Goal: Task Accomplishment & Management: Use online tool/utility

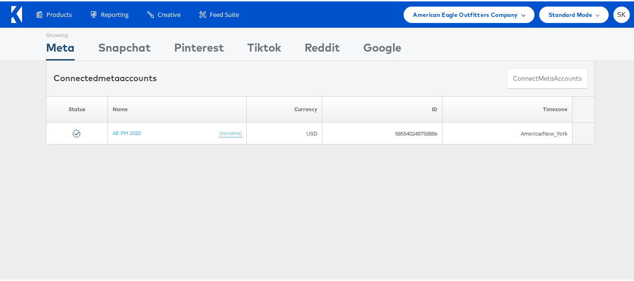
click at [455, 18] on div "American Eagle Outfitters Company" at bounding box center [469, 13] width 131 height 16
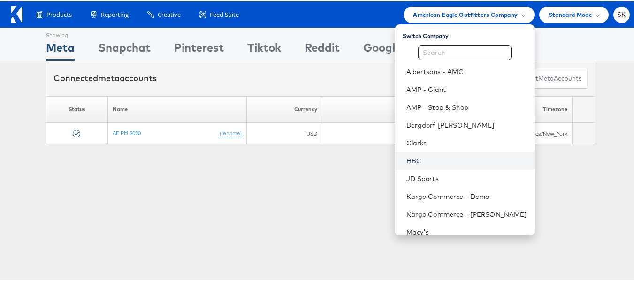
click at [408, 158] on link "HBC" at bounding box center [467, 159] width 121 height 9
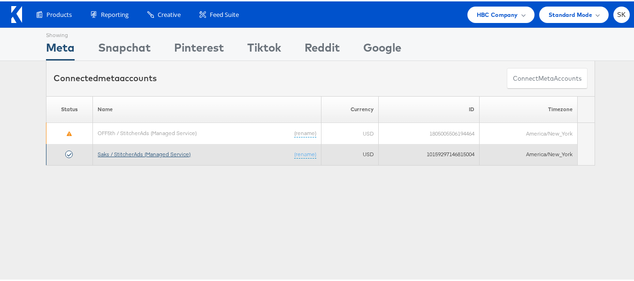
click at [169, 154] on link "Saks / StitcherAds (Managed Service)" at bounding box center [144, 152] width 93 height 7
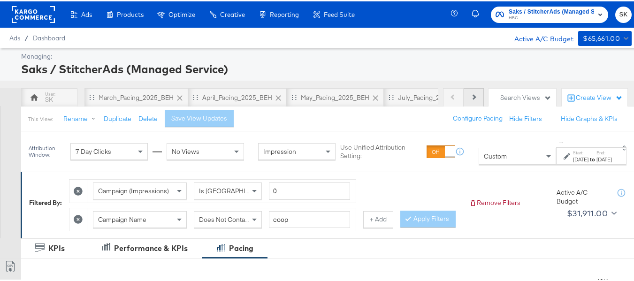
click at [471, 95] on icon at bounding box center [473, 95] width 5 height 5
click at [476, 61] on div "Saks / StitcherAds (Managed Service)" at bounding box center [325, 68] width 609 height 16
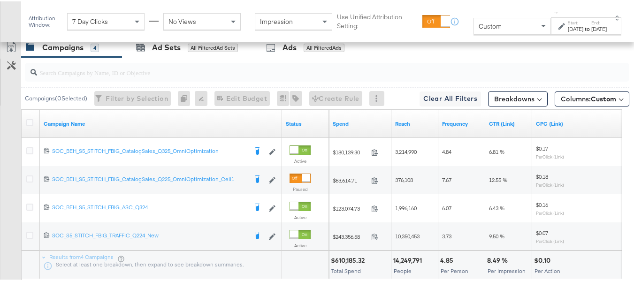
scroll to position [509, 0]
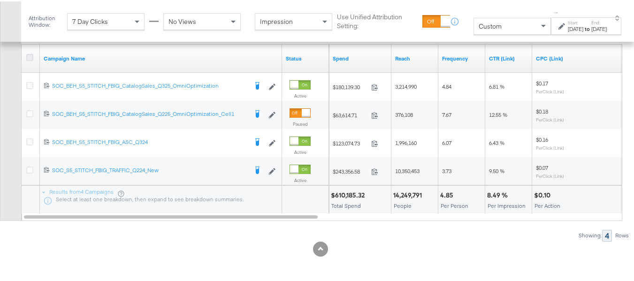
click at [30, 54] on icon at bounding box center [29, 56] width 7 height 7
click at [0, 0] on input "checkbox" at bounding box center [0, 0] width 0 height 0
click at [584, 25] on strong "to" at bounding box center [588, 27] width 8 height 7
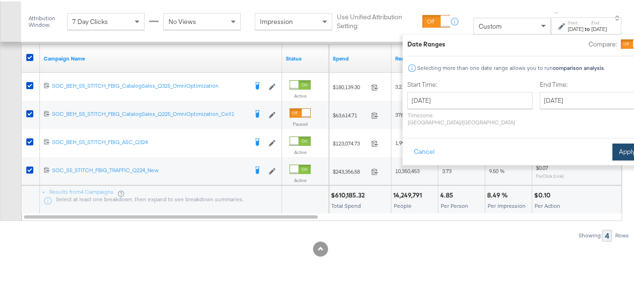
click at [613, 142] on button "Apply" at bounding box center [628, 150] width 30 height 17
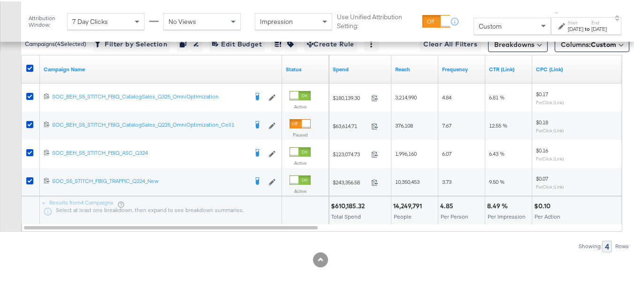
scroll to position [462, 0]
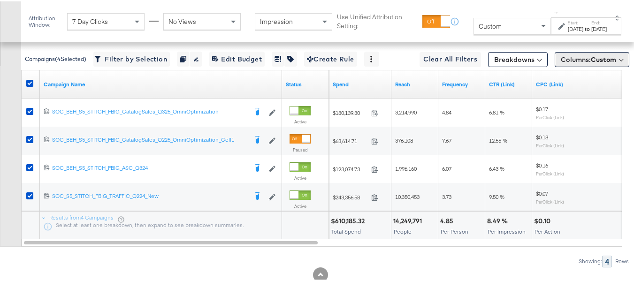
click at [578, 66] on button "Columns: Custom" at bounding box center [592, 58] width 75 height 15
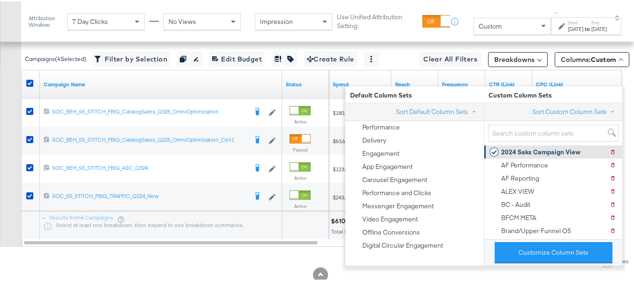
click at [550, 150] on div "2024 Saks Campaign View" at bounding box center [540, 151] width 79 height 9
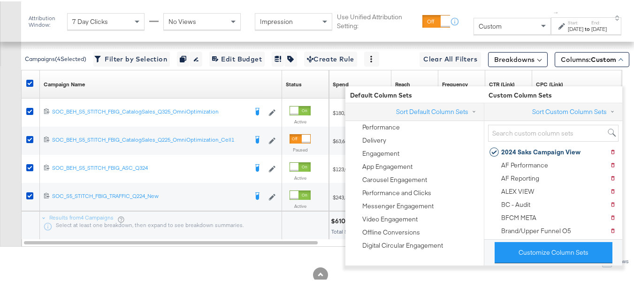
click at [1, 154] on div "Customize KPIs Export as CSV" at bounding box center [10, 121] width 21 height 249
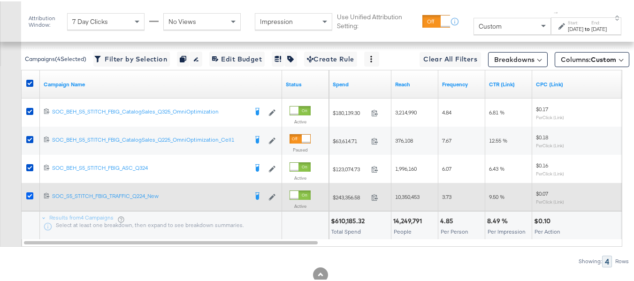
click at [31, 198] on icon at bounding box center [29, 194] width 7 height 7
click at [0, 0] on input "checkbox" at bounding box center [0, 0] width 0 height 0
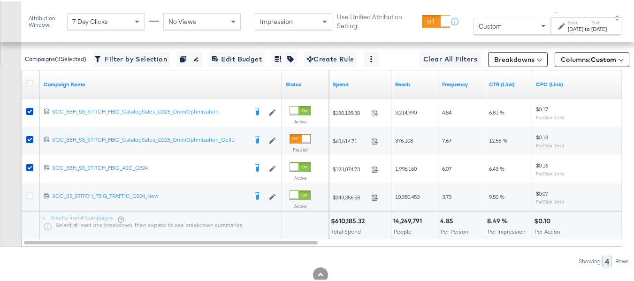
scroll to position [415, 0]
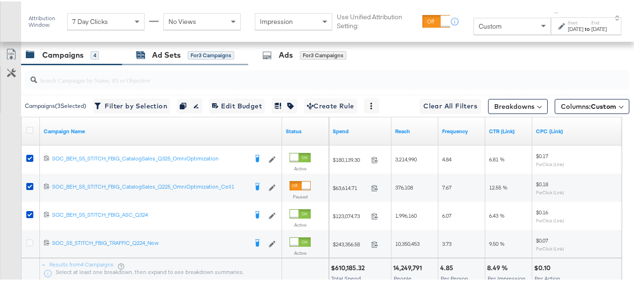
click at [186, 59] on div "Ad Sets for 3 Campaigns" at bounding box center [185, 53] width 98 height 11
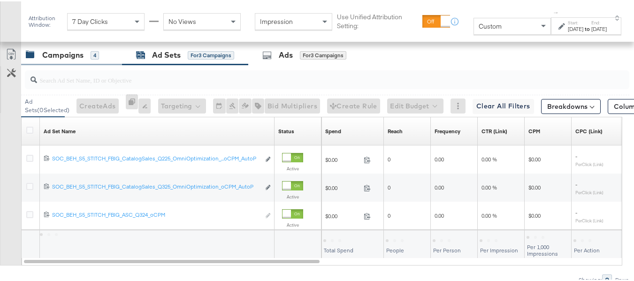
click at [65, 59] on div "Campaigns" at bounding box center [62, 53] width 41 height 11
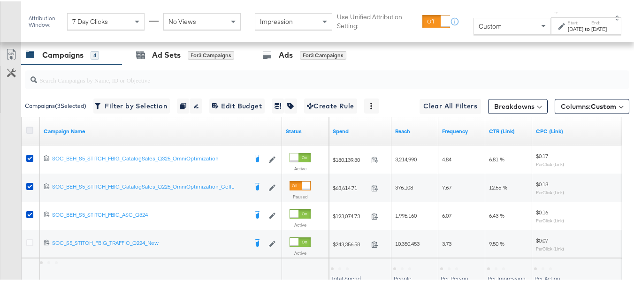
click at [30, 132] on icon at bounding box center [29, 128] width 7 height 7
click at [0, 0] on input "checkbox" at bounding box center [0, 0] width 0 height 0
click at [568, 29] on div "Aug 1st 2025" at bounding box center [575, 28] width 15 height 8
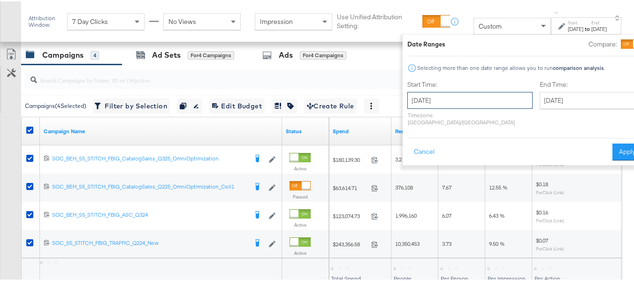
click at [430, 97] on input "August 1st 2025" at bounding box center [470, 99] width 125 height 17
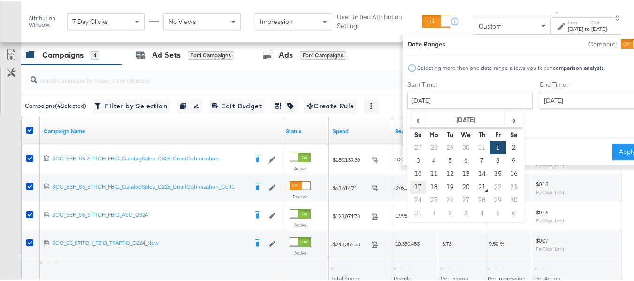
click at [410, 186] on td "17" at bounding box center [418, 185] width 16 height 13
type input "August 17th 2025"
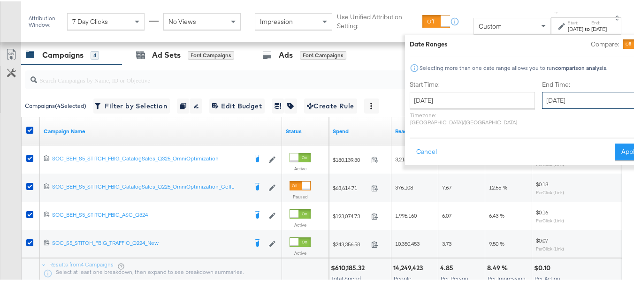
click at [542, 101] on input "August 31st 2025" at bounding box center [591, 99] width 99 height 17
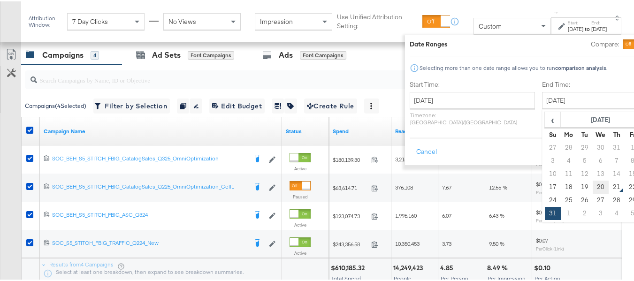
click at [593, 189] on td "20" at bounding box center [601, 185] width 16 height 13
type input "August 20th 2025"
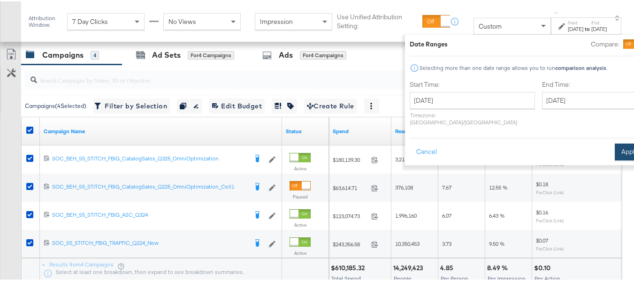
click at [615, 144] on button "Apply" at bounding box center [630, 150] width 30 height 17
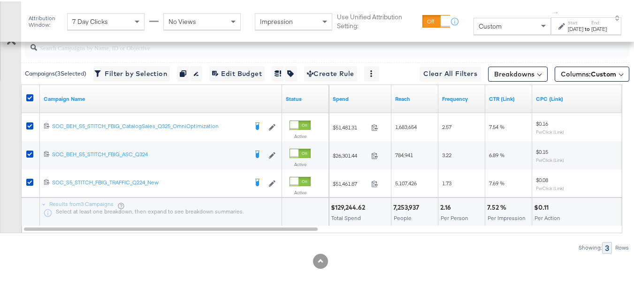
scroll to position [462, 0]
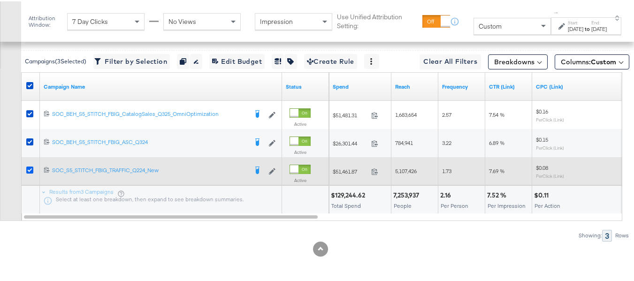
click at [26, 172] on icon at bounding box center [29, 168] width 7 height 7
click at [0, 0] on input "checkbox" at bounding box center [0, 0] width 0 height 0
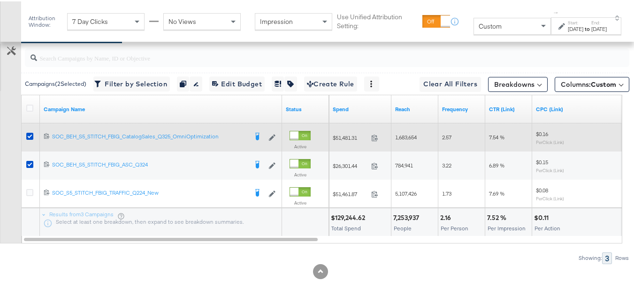
scroll to position [415, 0]
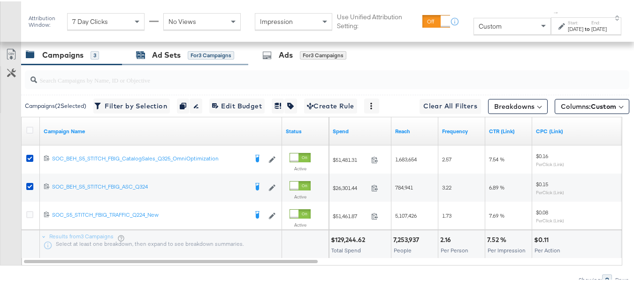
click at [201, 58] on div "for 3 Campaigns" at bounding box center [211, 54] width 46 height 8
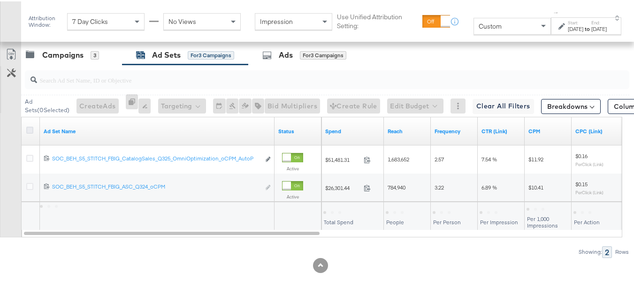
click at [29, 132] on icon at bounding box center [29, 128] width 7 height 7
click at [0, 0] on input "checkbox" at bounding box center [0, 0] width 0 height 0
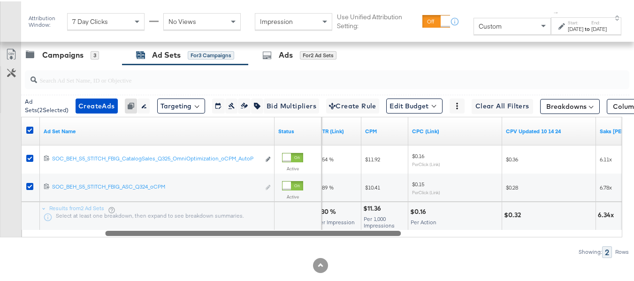
drag, startPoint x: 292, startPoint y: 254, endPoint x: 373, endPoint y: 256, distance: 81.7
click at [373, 236] on div at bounding box center [253, 232] width 296 height 8
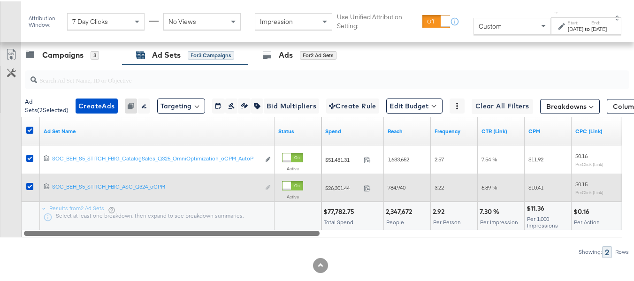
drag, startPoint x: 374, startPoint y: 255, endPoint x: 271, endPoint y: 213, distance: 111.0
click at [271, 213] on div "Ad Set Name Status Spend Reach Frequency CTR (Link) CPM CPC (Link) 120226300650…" at bounding box center [322, 176] width 602 height 121
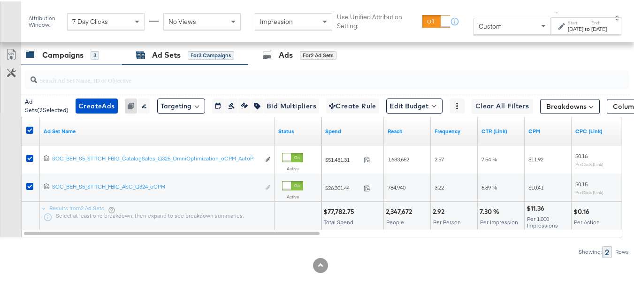
click at [55, 59] on div "Campaigns" at bounding box center [62, 53] width 41 height 11
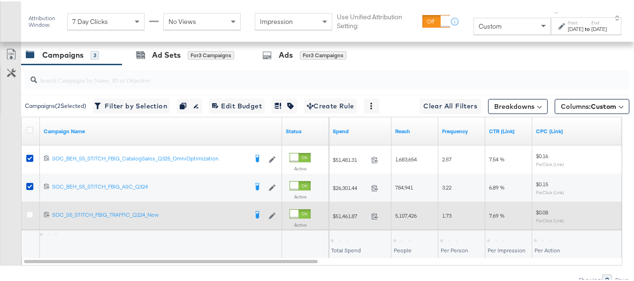
click at [29, 223] on div at bounding box center [31, 214] width 17 height 17
click at [30, 217] on icon at bounding box center [29, 213] width 7 height 7
click at [0, 0] on input "checkbox" at bounding box center [0, 0] width 0 height 0
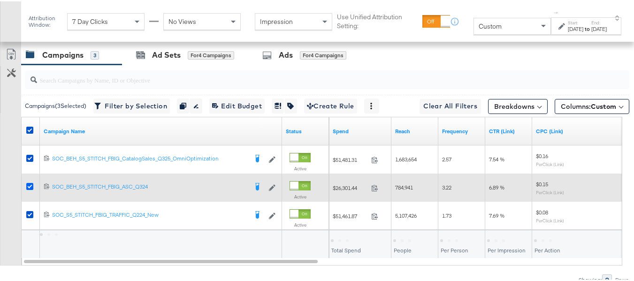
click at [32, 189] on icon at bounding box center [29, 185] width 7 height 7
click at [0, 0] on input "checkbox" at bounding box center [0, 0] width 0 height 0
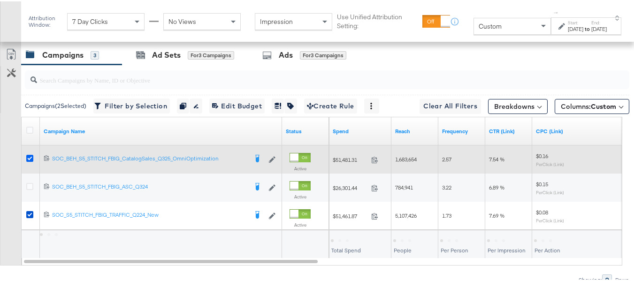
click at [31, 161] on icon at bounding box center [29, 157] width 7 height 7
click at [0, 0] on input "checkbox" at bounding box center [0, 0] width 0 height 0
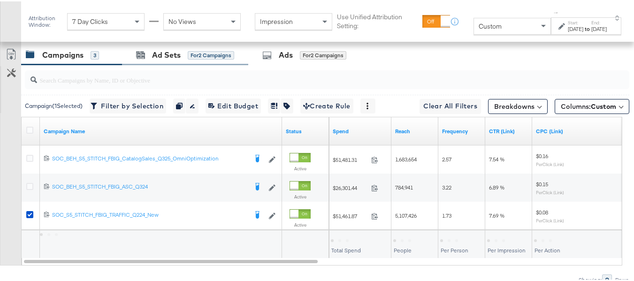
click at [167, 64] on div "Ad Sets for 2 Campaigns" at bounding box center [185, 54] width 126 height 20
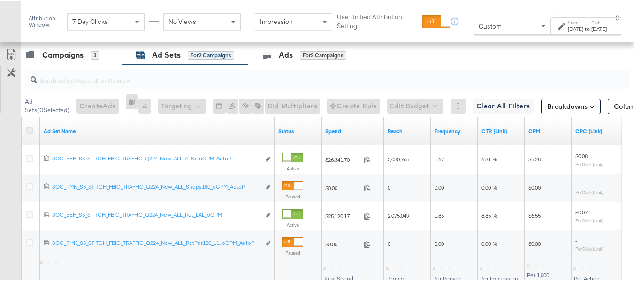
click at [31, 132] on icon at bounding box center [29, 128] width 7 height 7
click at [0, 0] on input "checkbox" at bounding box center [0, 0] width 0 height 0
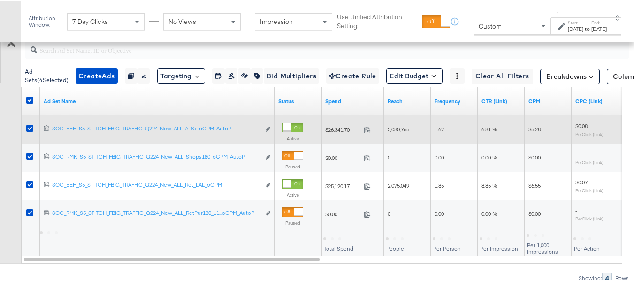
scroll to position [462, 0]
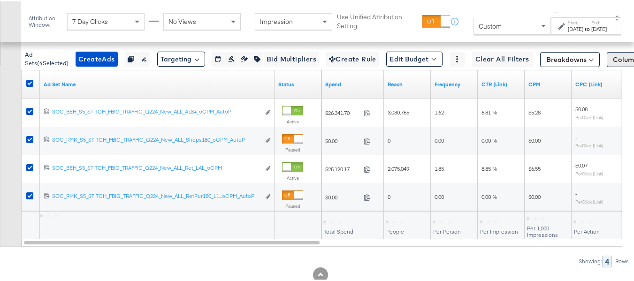
click at [607, 66] on button "Columns: Custom" at bounding box center [644, 58] width 75 height 15
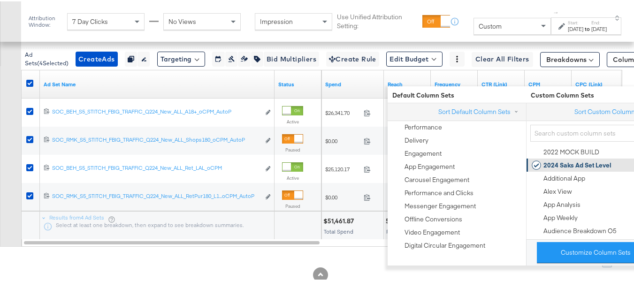
click at [552, 160] on div "2024 Saks Ad Set Level" at bounding box center [578, 164] width 68 height 9
click at [0, 158] on div "Customize KPIs Export as CSV" at bounding box center [10, 121] width 21 height 249
